Goal: Transaction & Acquisition: Purchase product/service

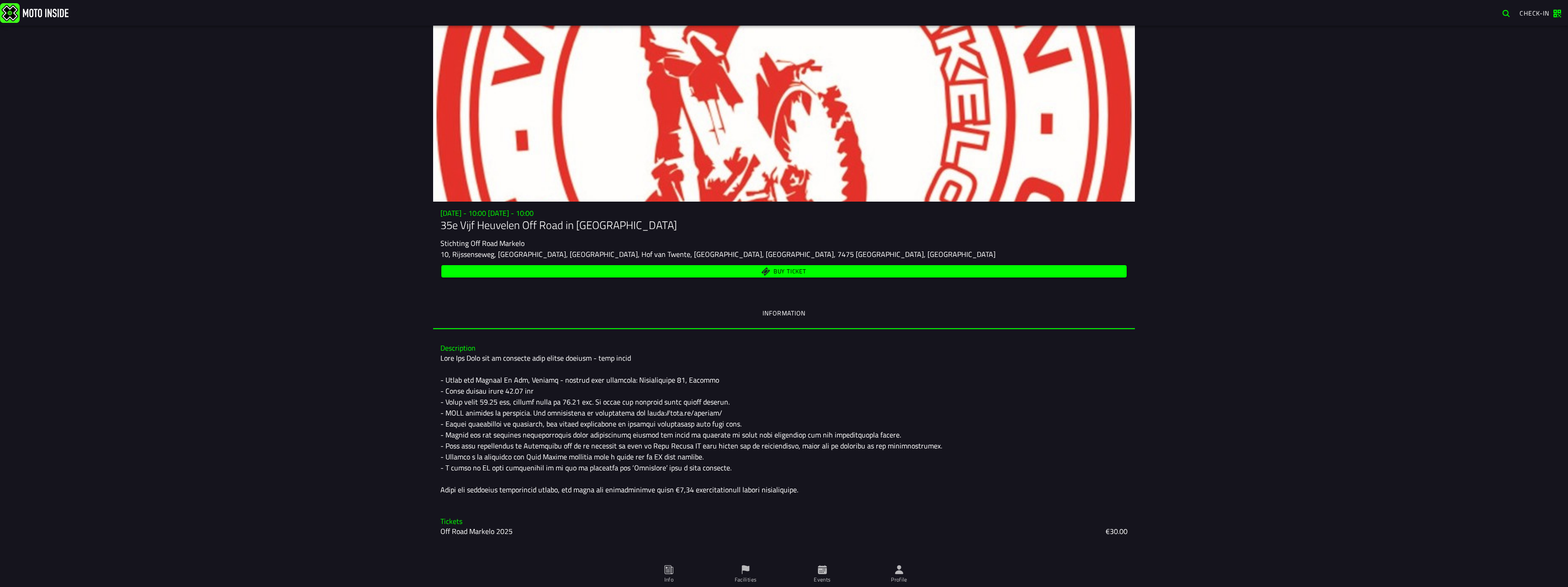
drag, startPoint x: 783, startPoint y: 270, endPoint x: 763, endPoint y: 270, distance: 20.0
click at [755, 267] on span "Buy ticket" at bounding box center [784, 271] width 675 height 9
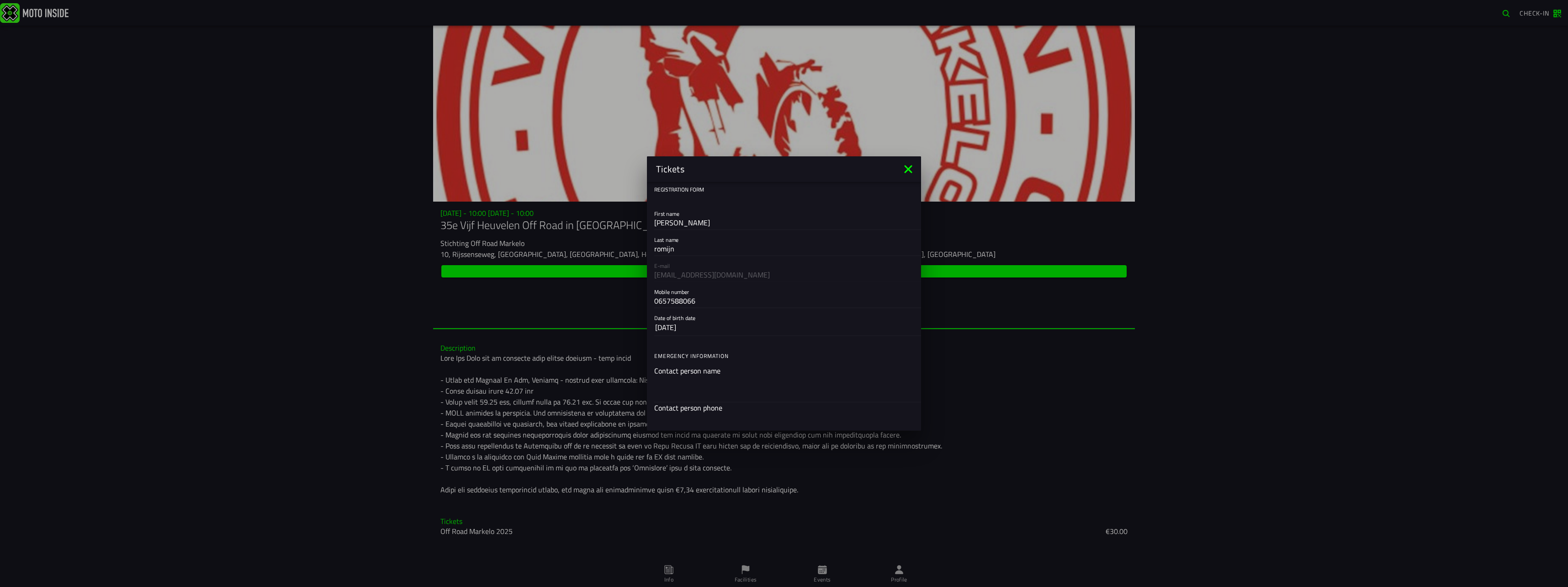
click at [778, 270] on div "E-mail oromijn@hotmail.com" at bounding box center [784, 269] width 274 height 26
drag, startPoint x: 921, startPoint y: 199, endPoint x: 919, endPoint y: 224, distance: 25.1
click at [919, 224] on ion-modal "Tickets Registration form First name olaf Last name romijn E-mail oromijn@hotma…" at bounding box center [784, 294] width 1568 height 587
drag, startPoint x: 913, startPoint y: 232, endPoint x: 906, endPoint y: 289, distance: 57.4
click at [906, 289] on ion-list "Registration form First name olaf Last name romijn E-mail oromijn@hotmail.com M…" at bounding box center [784, 344] width 274 height 324
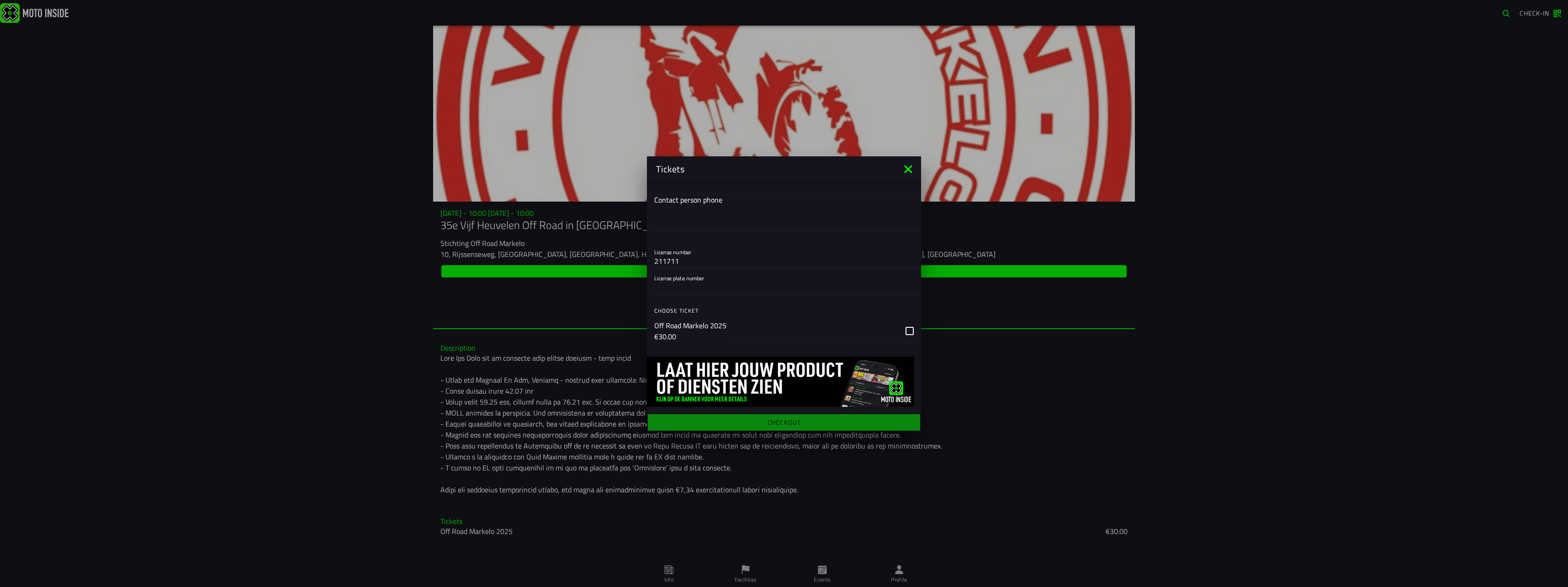
scroll to position [210, 0]
click at [900, 328] on div "button" at bounding box center [827, 329] width 187 height 22
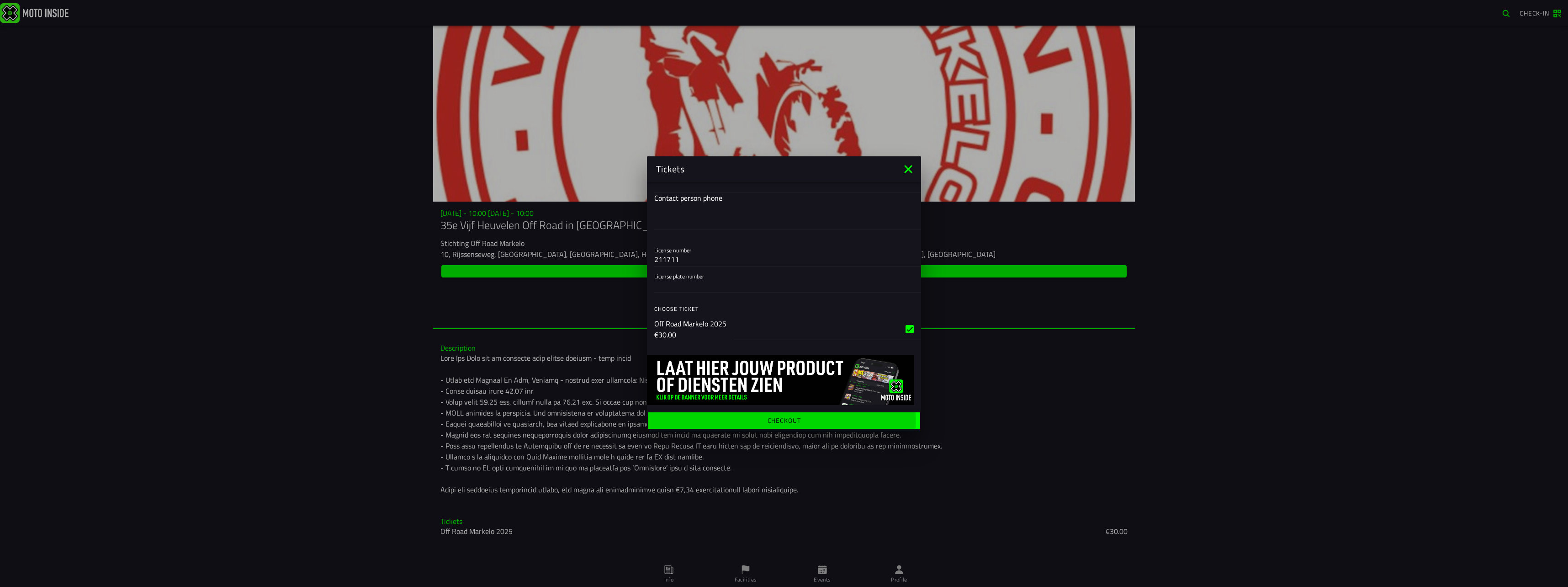
click at [792, 418] on ion-label "Checkout" at bounding box center [784, 420] width 33 height 7
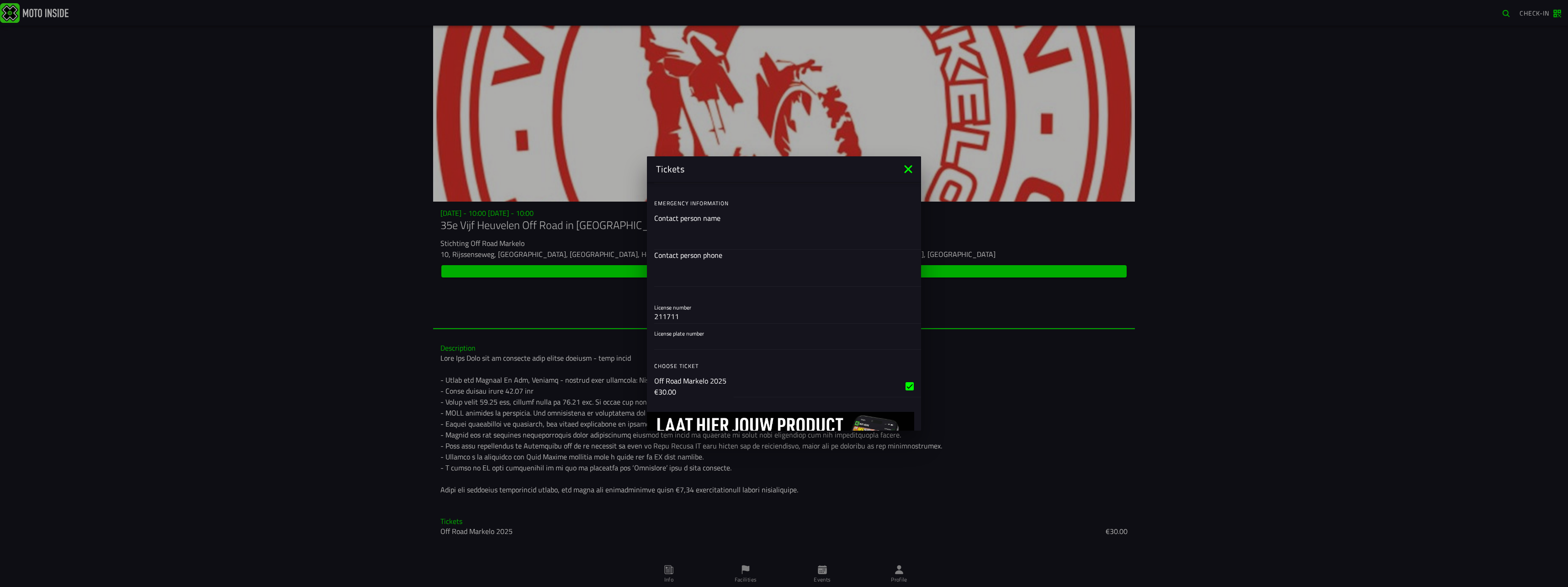
scroll to position [155, 0]
click at [670, 336] on input "License plate number" at bounding box center [784, 340] width 259 height 11
type input "67MXDH"
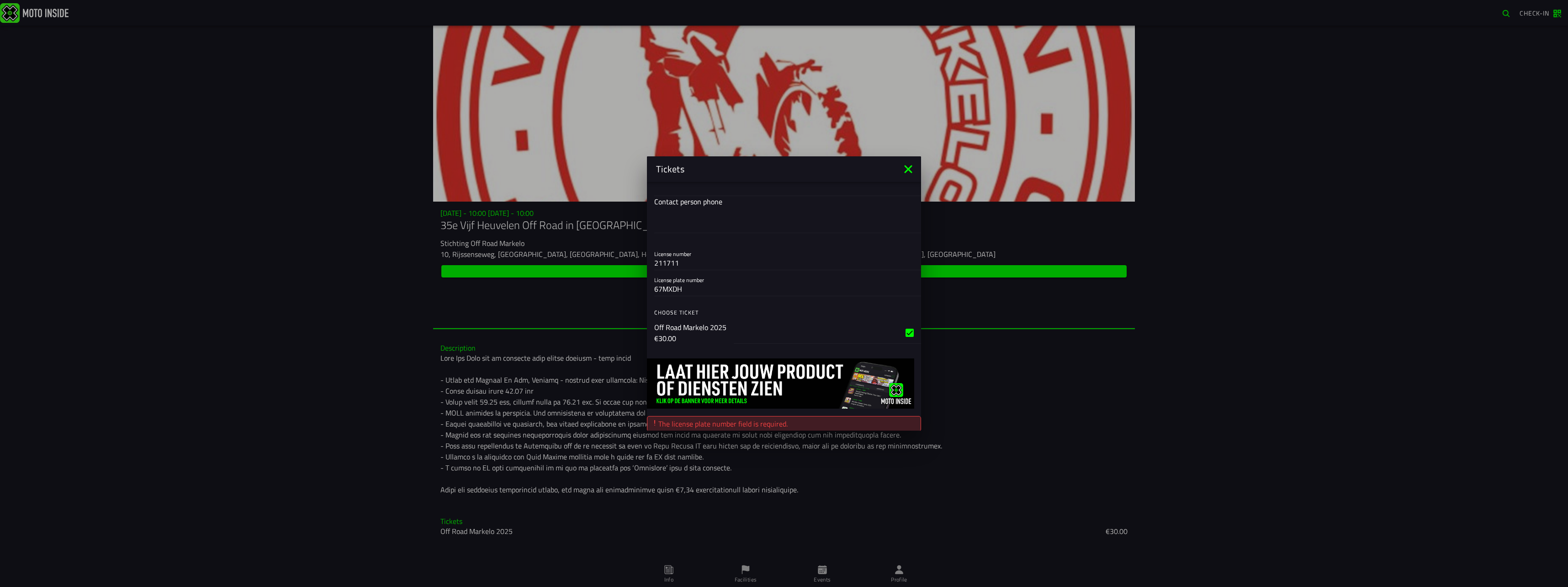
scroll to position [227, 0]
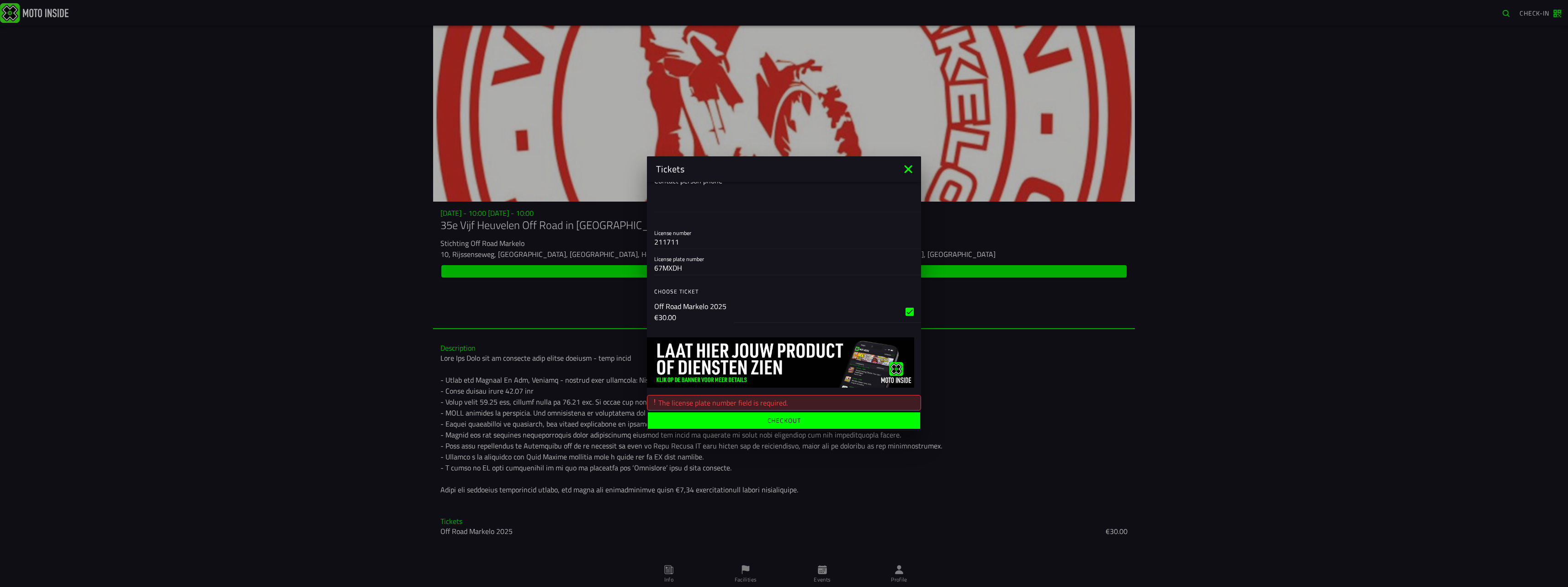
click at [772, 420] on ion-label "Checkout" at bounding box center [784, 420] width 33 height 7
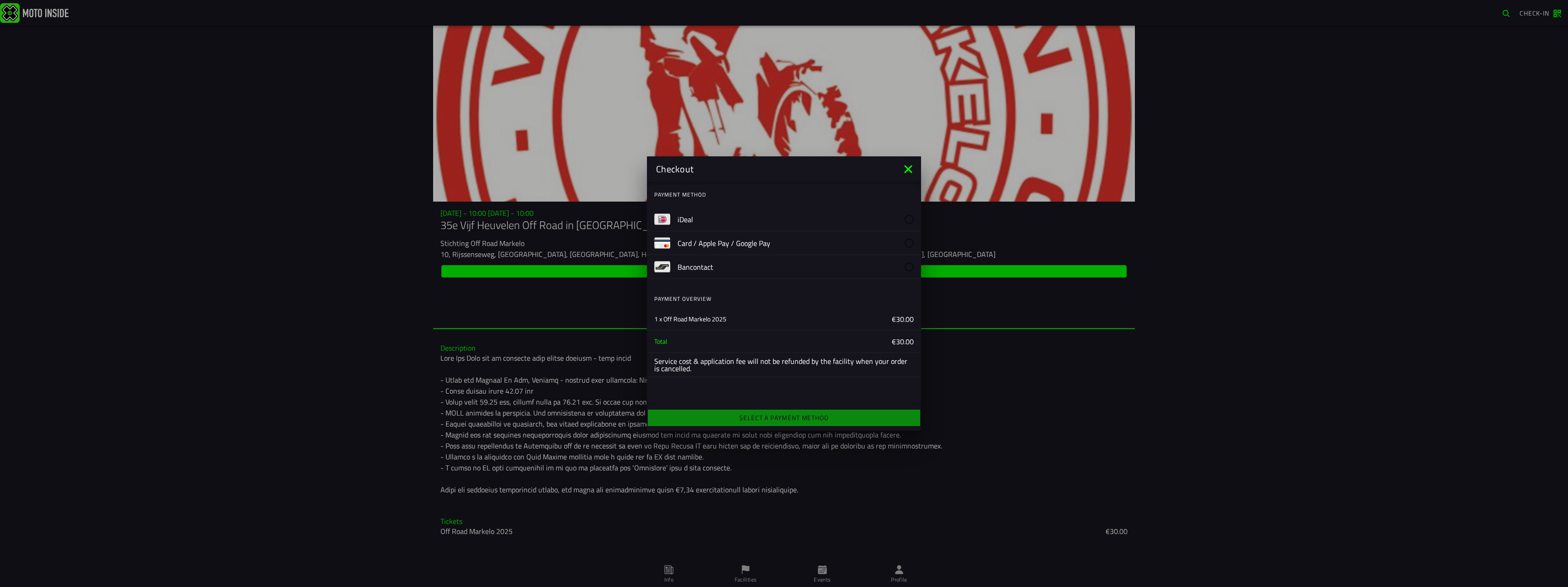
click at [671, 219] on button "iDeal" at bounding box center [784, 219] width 274 height 24
click at [675, 217] on button "iDeal" at bounding box center [784, 219] width 274 height 24
click at [777, 417] on div "Select a payment method" at bounding box center [784, 418] width 274 height 20
click at [765, 382] on div "Payment method iDeal Card / Apple Pay / Google Pay Bancontact Payment overview …" at bounding box center [784, 294] width 274 height 223
click at [667, 220] on img at bounding box center [662, 219] width 16 height 16
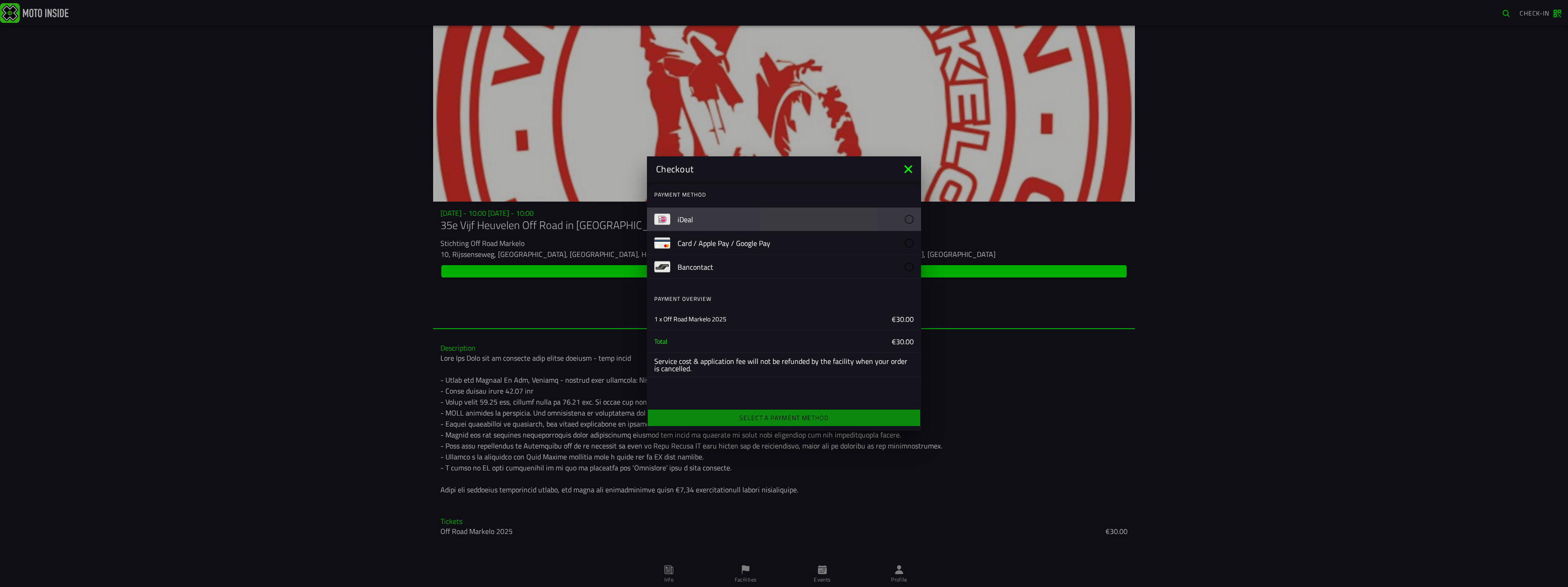
click at [667, 220] on img at bounding box center [662, 219] width 16 height 16
click at [664, 219] on img at bounding box center [662, 219] width 16 height 16
click at [914, 220] on div "iDeal" at bounding box center [799, 219] width 243 height 23
click at [909, 219] on div at bounding box center [909, 219] width 9 height 9
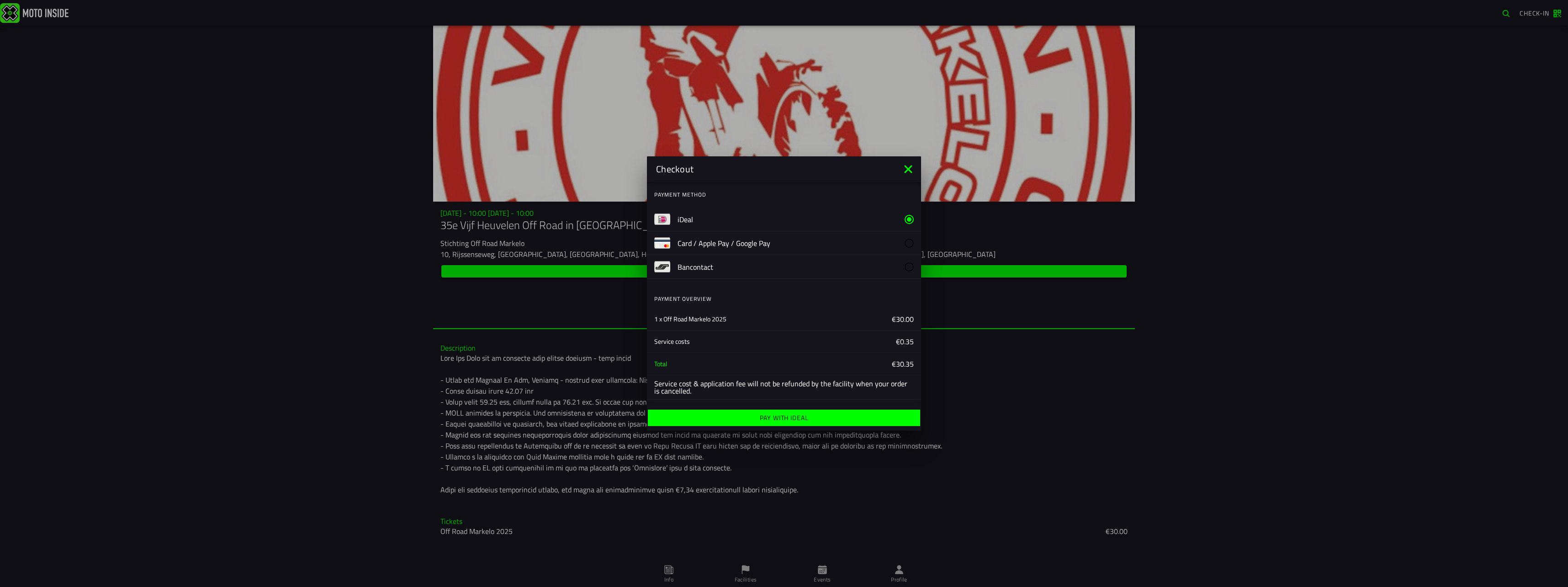
click at [802, 417] on ion-label "Pay with iDeal" at bounding box center [784, 418] width 49 height 7
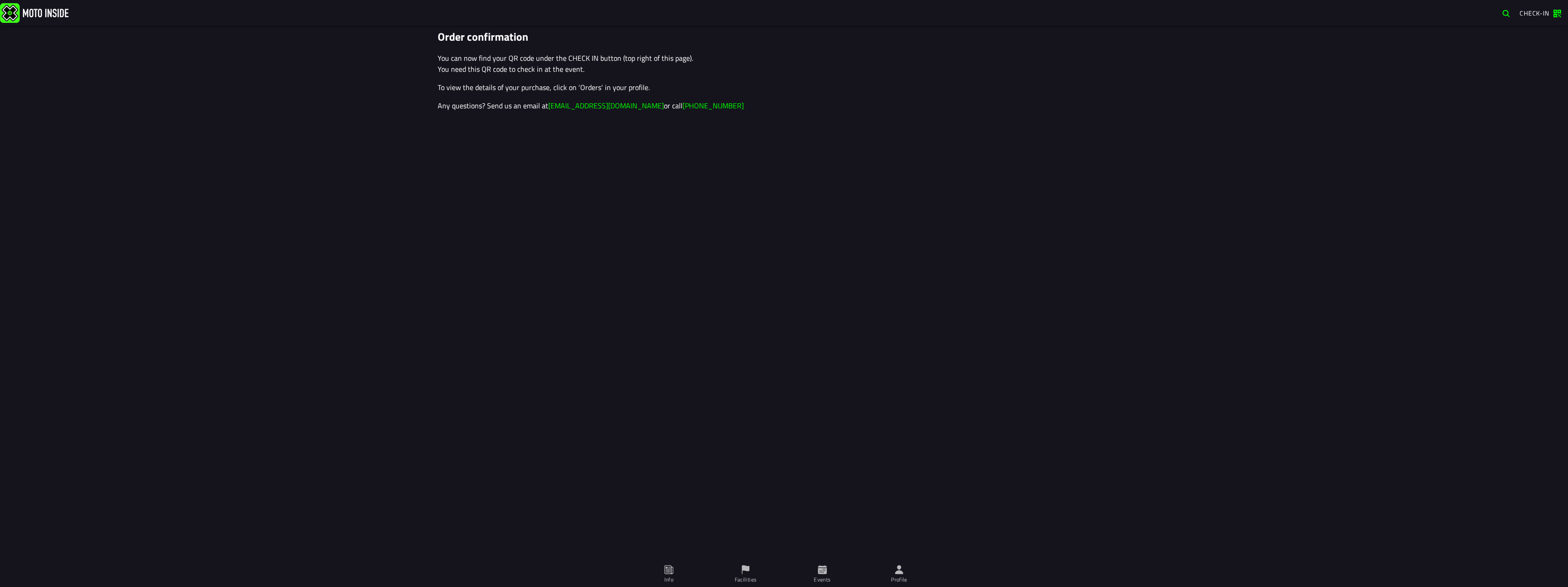
click at [39, 14] on img at bounding box center [34, 13] width 69 height 19
